Goal: Task Accomplishment & Management: Use online tool/utility

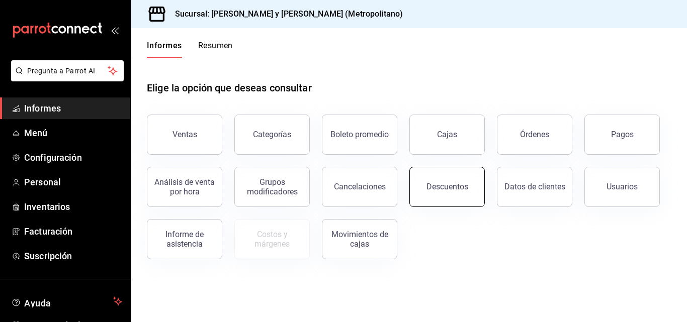
click at [446, 175] on button "Descuentos" at bounding box center [446, 187] width 75 height 40
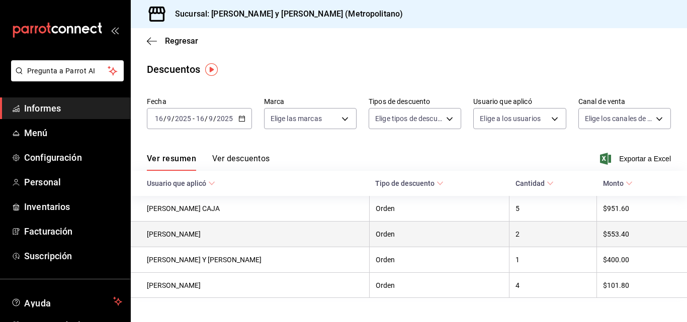
scroll to position [17, 0]
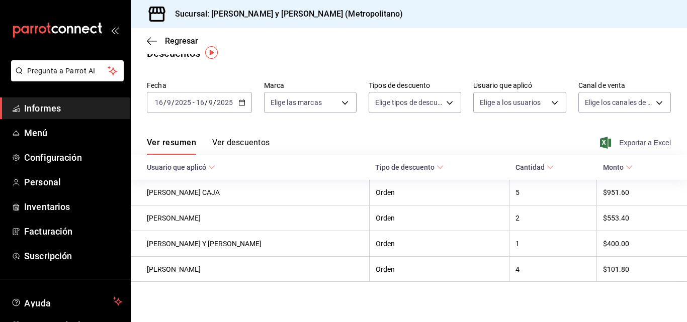
click at [630, 146] on font "Exportar a Excel" at bounding box center [645, 143] width 52 height 8
click at [624, 140] on font "Exportar a Excel" at bounding box center [645, 143] width 52 height 8
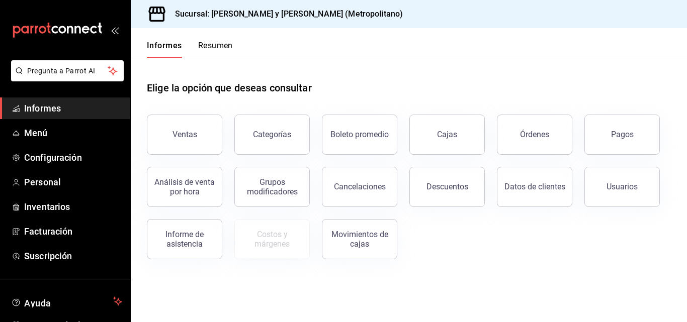
click at [528, 140] on button "Órdenes" at bounding box center [534, 135] width 75 height 40
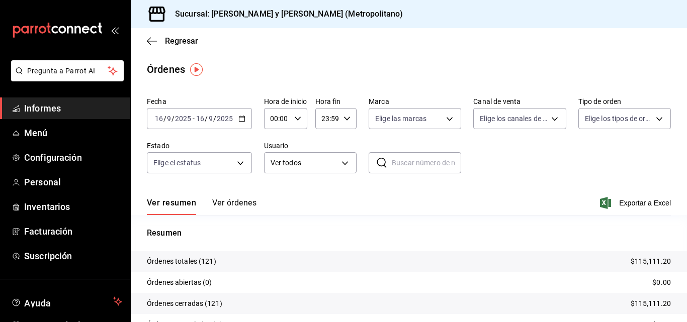
click at [305, 119] on div "00:00 Hora de inicio" at bounding box center [285, 118] width 43 height 21
click at [279, 170] on button "03" at bounding box center [275, 166] width 18 height 20
type input "03:00"
click at [552, 167] on div at bounding box center [343, 161] width 687 height 322
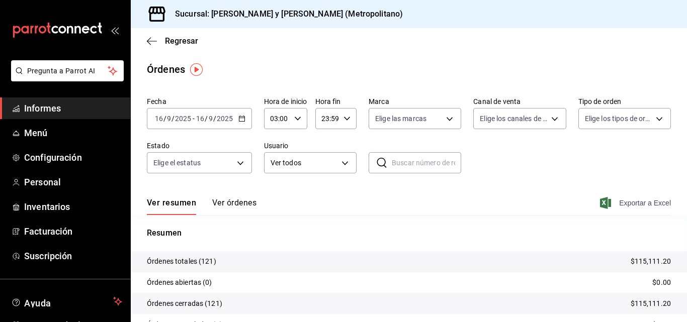
click at [625, 201] on font "Exportar a Excel" at bounding box center [645, 203] width 52 height 8
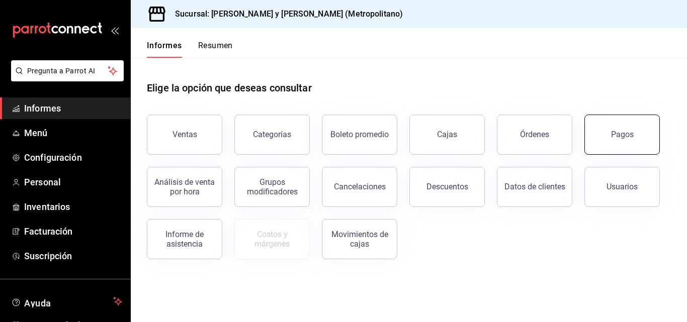
click at [654, 139] on button "Pagos" at bounding box center [621, 135] width 75 height 40
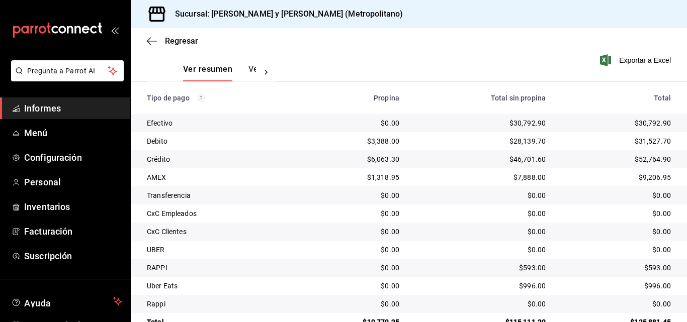
scroll to position [176, 0]
